Goal: Check status: Check status

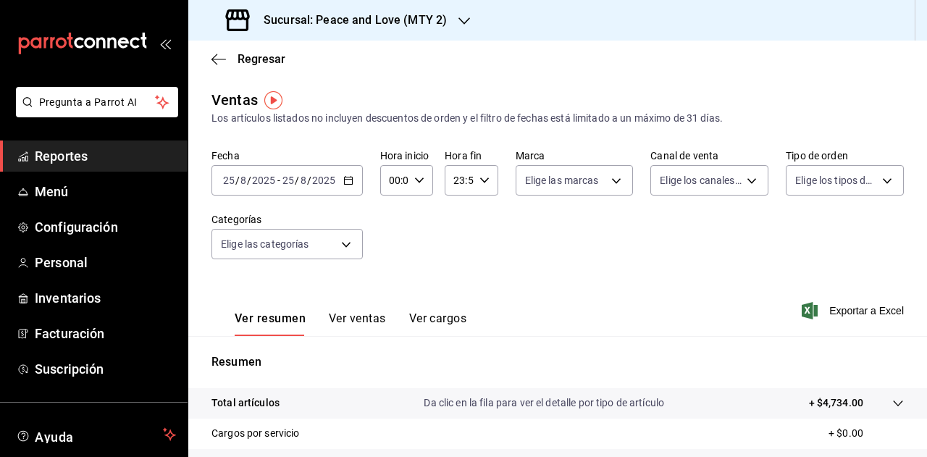
click at [433, 2] on div "Sucursal: Peace and Love (MTY 2)" at bounding box center [338, 20] width 276 height 41
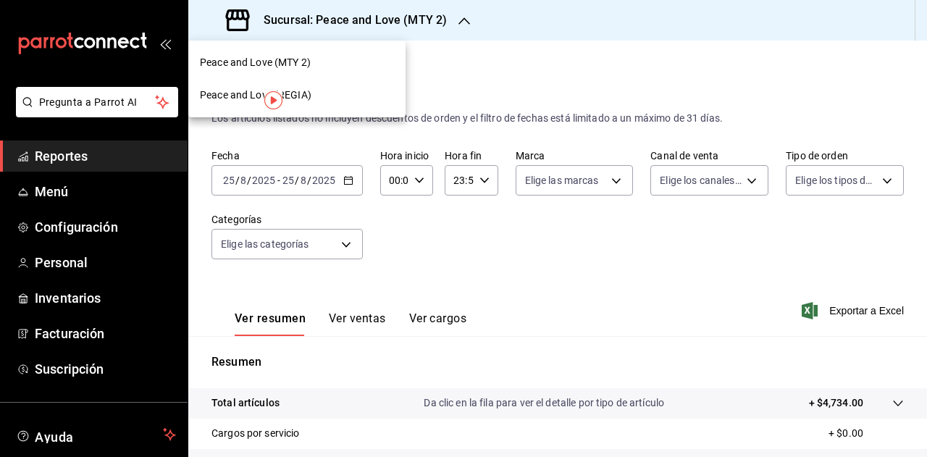
click at [303, 93] on span "Peace and Love (REGIA)" at bounding box center [256, 95] width 112 height 15
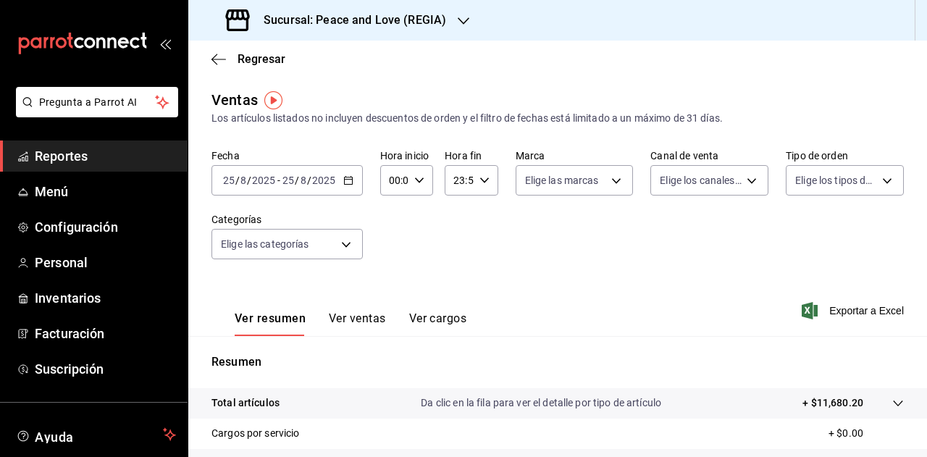
click at [377, 9] on div "Sucursal: Peace and Love (REGIA)" at bounding box center [337, 20] width 275 height 41
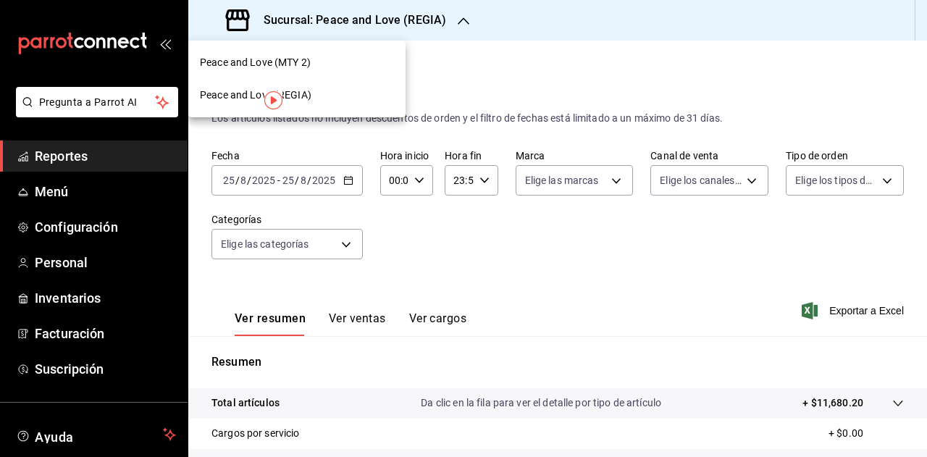
click at [296, 67] on span "Peace and Love (MTY 2)" at bounding box center [255, 62] width 111 height 15
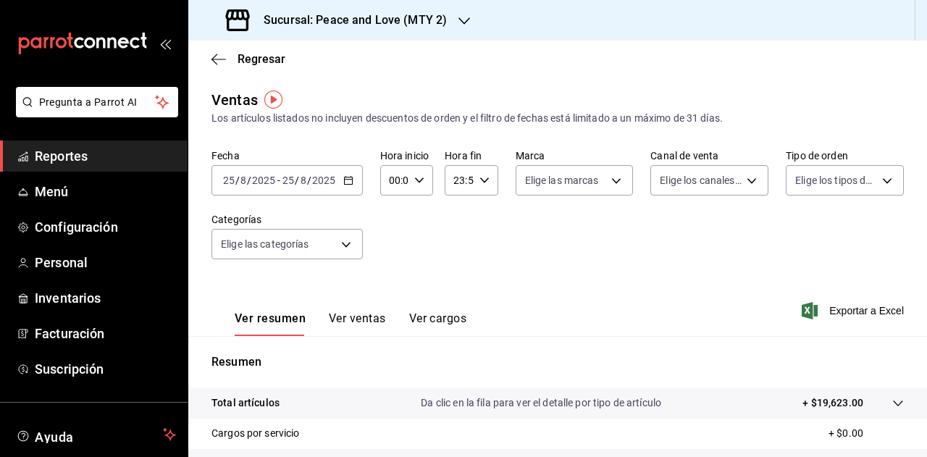
scroll to position [217, 0]
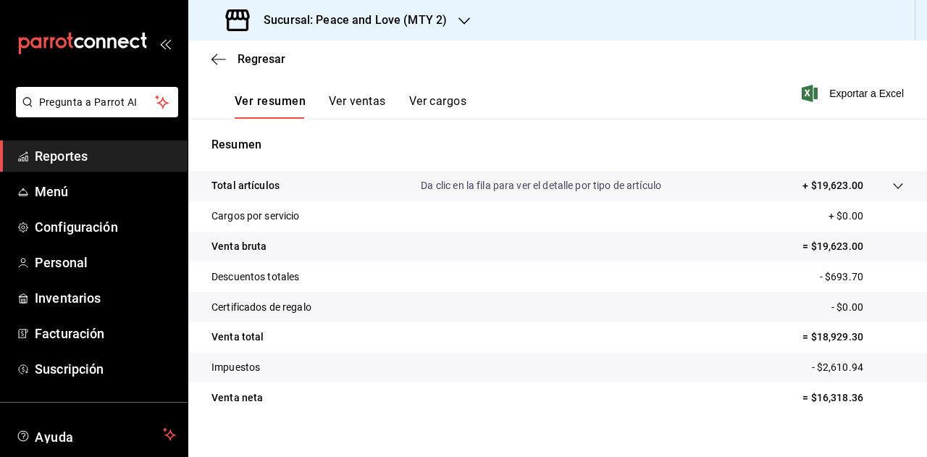
click at [349, 108] on button "Ver ventas" at bounding box center [357, 106] width 57 height 25
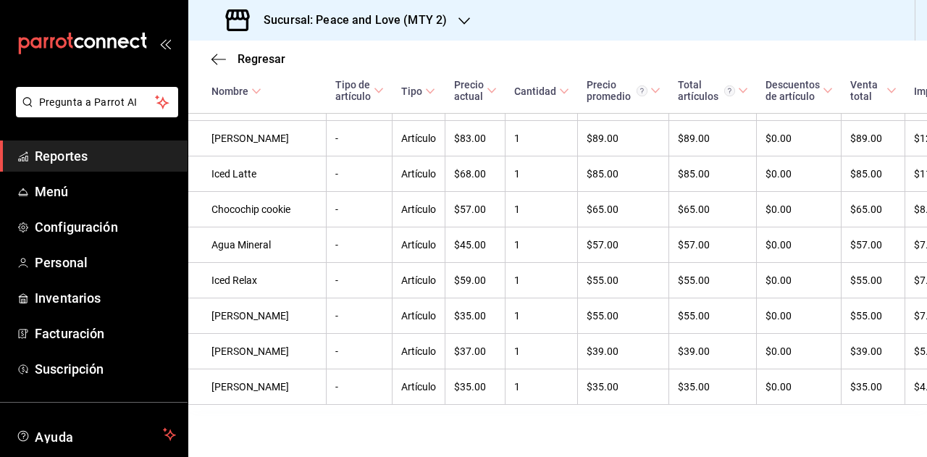
scroll to position [2073, 0]
